Goal: Navigation & Orientation: Find specific page/section

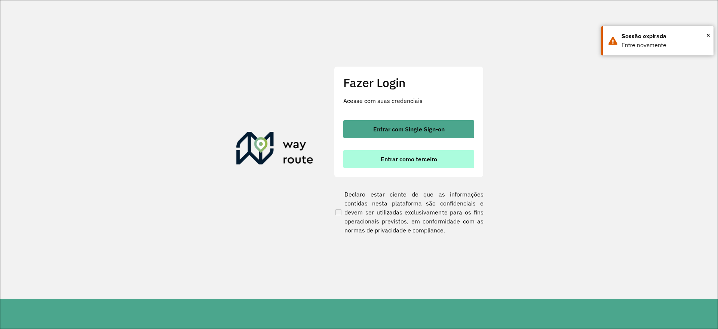
click at [426, 153] on button "Entrar como terceiro" at bounding box center [408, 159] width 131 height 18
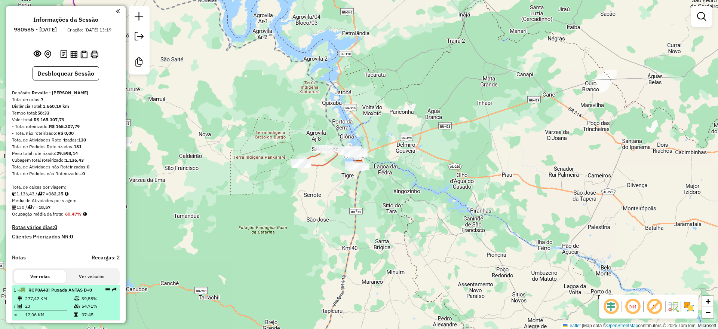
select select "**********"
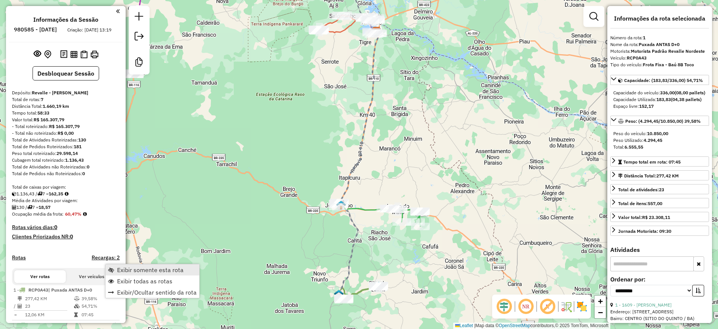
click at [147, 273] on link "Exibir somente esta rota" at bounding box center [152, 269] width 94 height 11
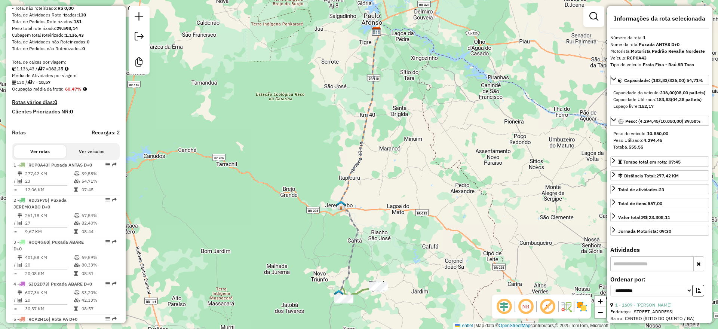
scroll to position [114, 0]
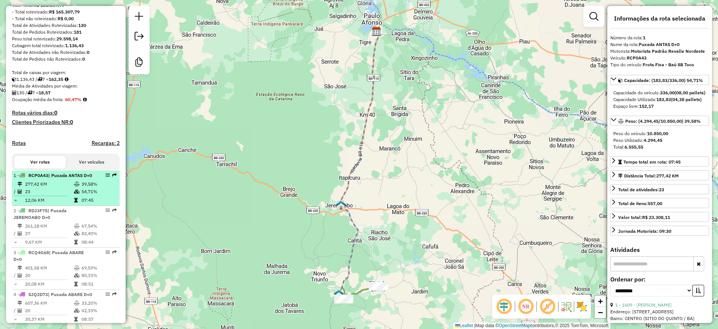
click at [59, 188] on td "277,42 KM" at bounding box center [49, 183] width 49 height 7
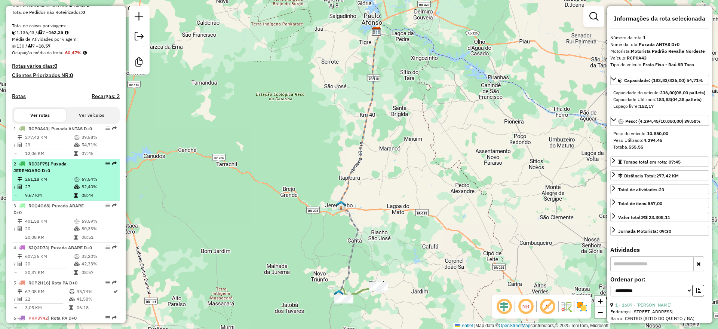
click at [56, 174] on div "2 - RDJ3F75 | Puxada JEREMOABO D+0" at bounding box center [52, 166] width 79 height 13
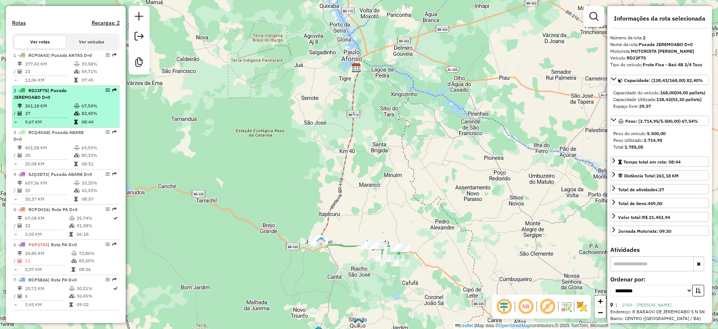
scroll to position [255, 0]
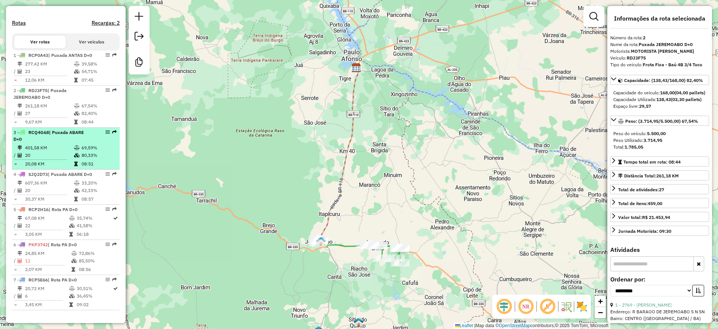
click at [53, 144] on td "401,58 KM" at bounding box center [49, 147] width 49 height 7
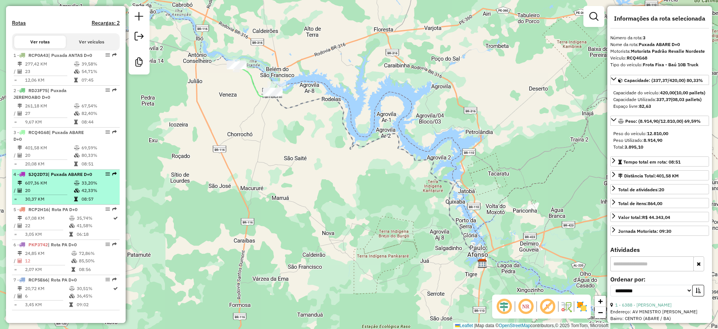
click at [64, 176] on div "4 - SJQ2D73 | Puxada ABARE D+0" at bounding box center [52, 174] width 79 height 7
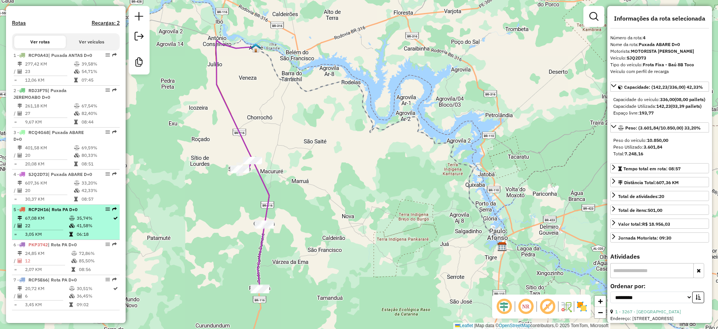
click at [58, 214] on td "67,08 KM" at bounding box center [47, 217] width 44 height 7
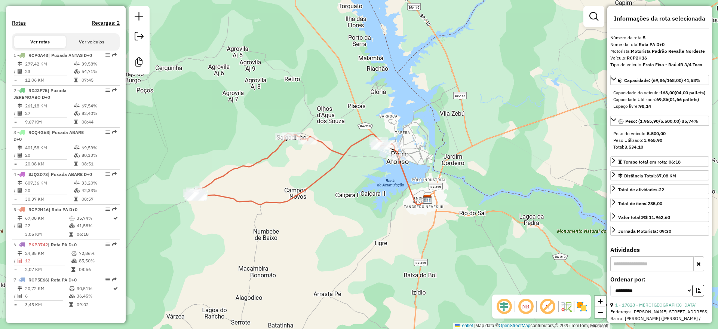
drag, startPoint x: 190, startPoint y: 267, endPoint x: 223, endPoint y: 246, distance: 38.6
click at [223, 246] on div "Janela de atendimento Grade de atendimento Capacidade Transportadoras Veículos …" at bounding box center [359, 164] width 718 height 329
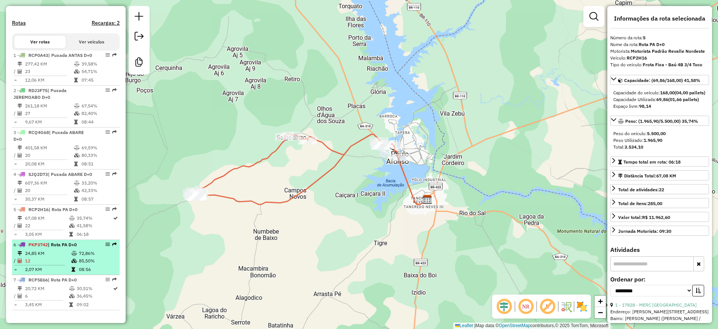
click at [55, 247] on div "6 - PKP3742 | Rota PA D+0" at bounding box center [52, 244] width 79 height 7
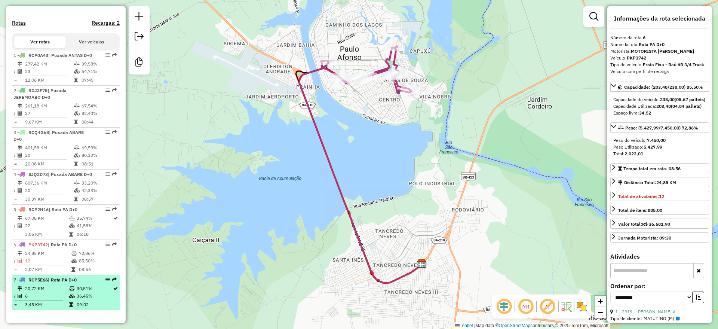
click at [49, 286] on td "20,72 KM" at bounding box center [47, 287] width 44 height 7
